Goal: Check status: Check status

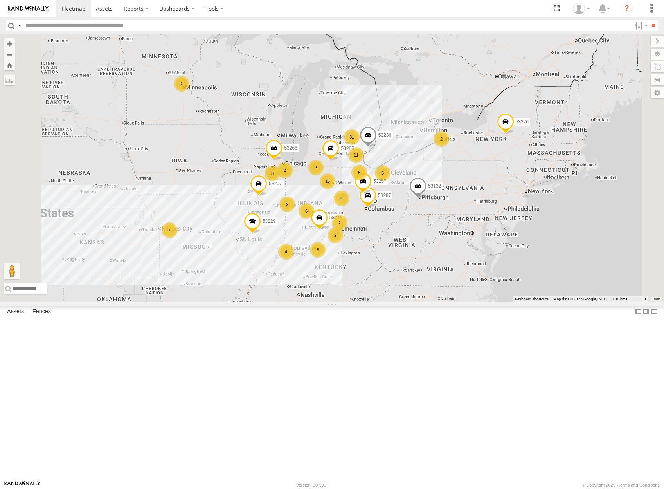
click at [177, 238] on div "7" at bounding box center [170, 230] width 16 height 16
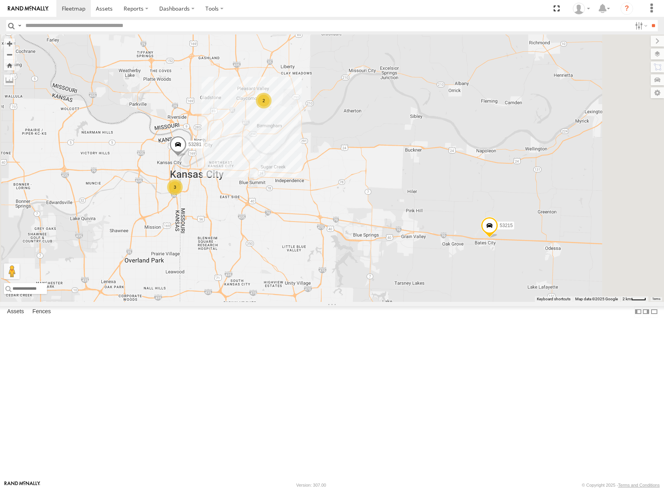
click at [272, 108] on div "2" at bounding box center [264, 101] width 16 height 16
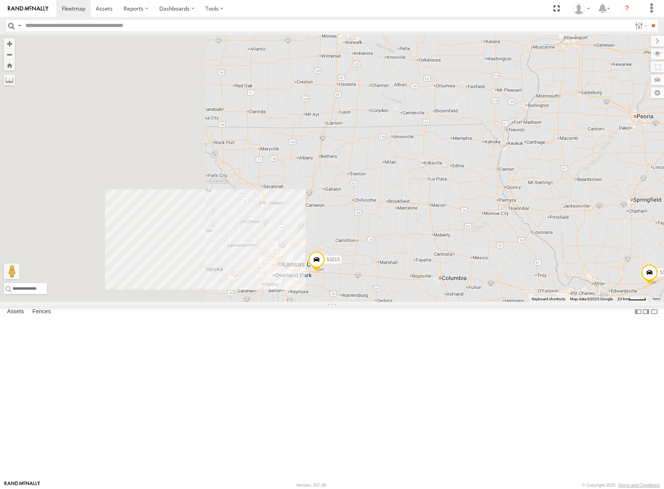
drag, startPoint x: 283, startPoint y: 275, endPoint x: 533, endPoint y: 277, distance: 250.9
click at [533, 277] on div "53216 53285 53229 53287 53207 53257 53266 53132 53276 53215 53225 53213 53104 5…" at bounding box center [332, 167] width 664 height 267
